Goal: Information Seeking & Learning: Learn about a topic

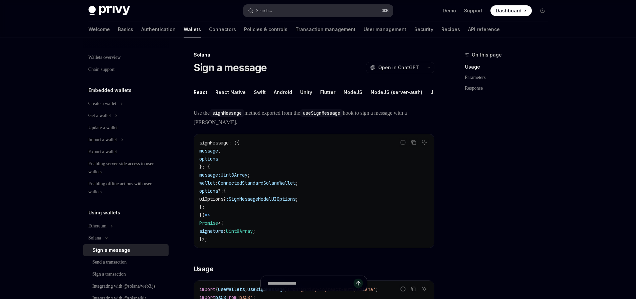
click at [273, 10] on div "Search..." at bounding box center [264, 11] width 16 height 8
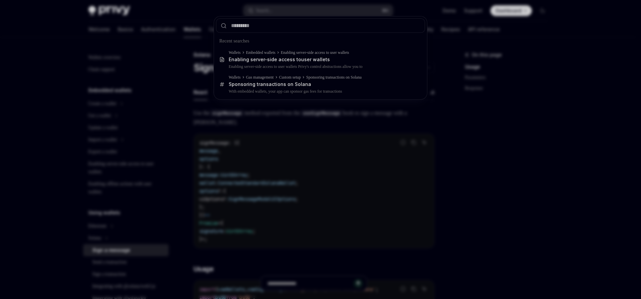
click at [553, 257] on div "Recent searches Wallets Embedded wallets Enabling server-side access to user wa…" at bounding box center [320, 149] width 641 height 299
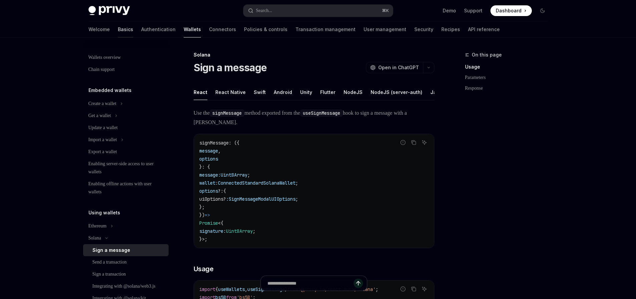
click at [118, 25] on link "Basics" at bounding box center [125, 29] width 15 height 16
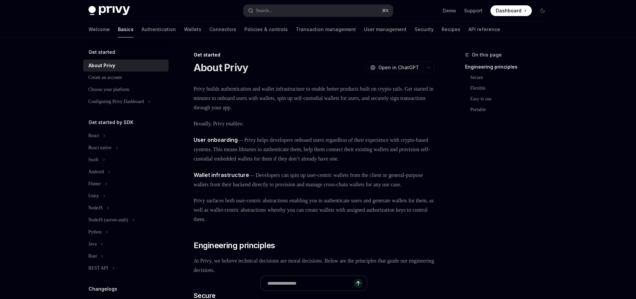
type textarea "*"
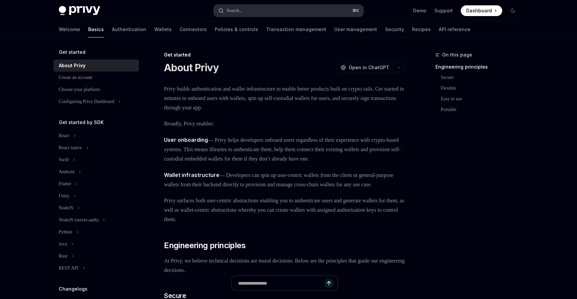
click at [235, 10] on div "Search..." at bounding box center [234, 11] width 16 height 8
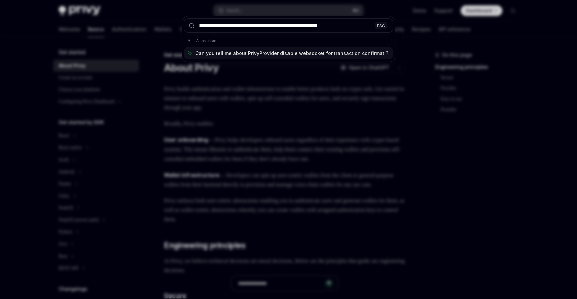
type input "**********"
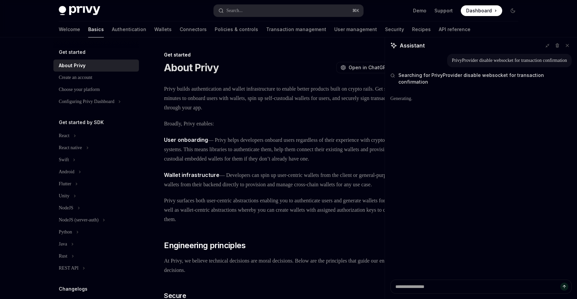
type textarea "*"
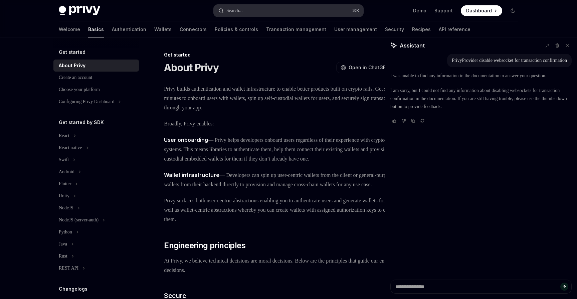
click at [239, 11] on div "Search..." at bounding box center [234, 11] width 16 height 8
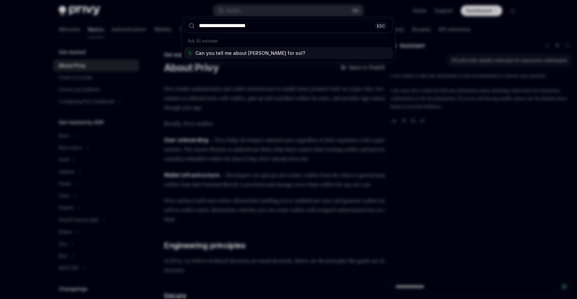
type input "**********"
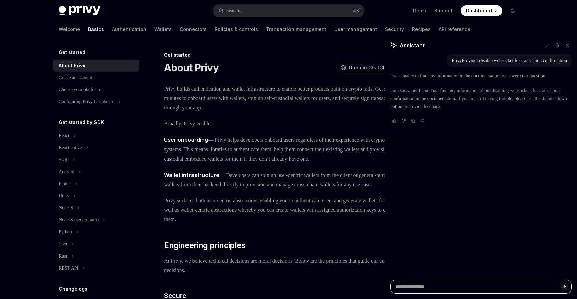
type textarea "*"
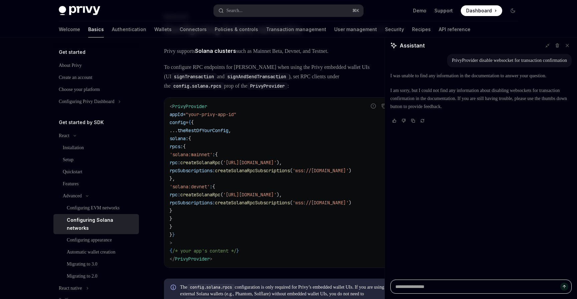
scroll to position [40, 0]
